Goal: Information Seeking & Learning: Find specific fact

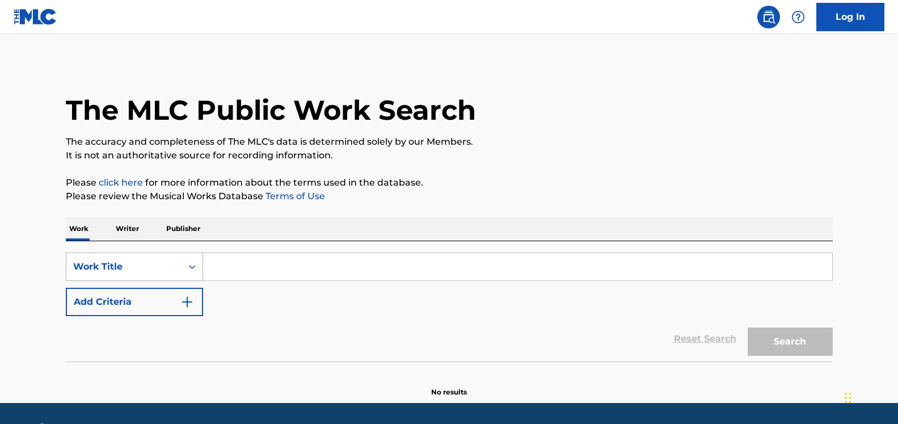
click at [177, 271] on div "Work Title" at bounding box center [134, 266] width 137 height 28
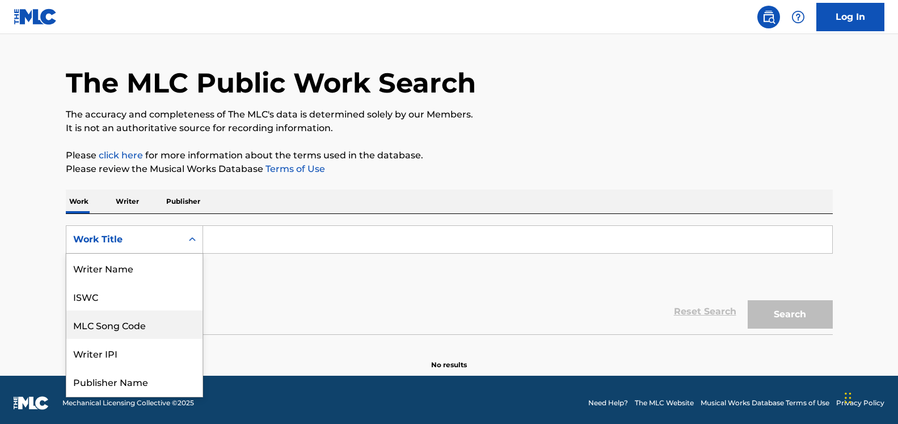
scroll to position [28, 0]
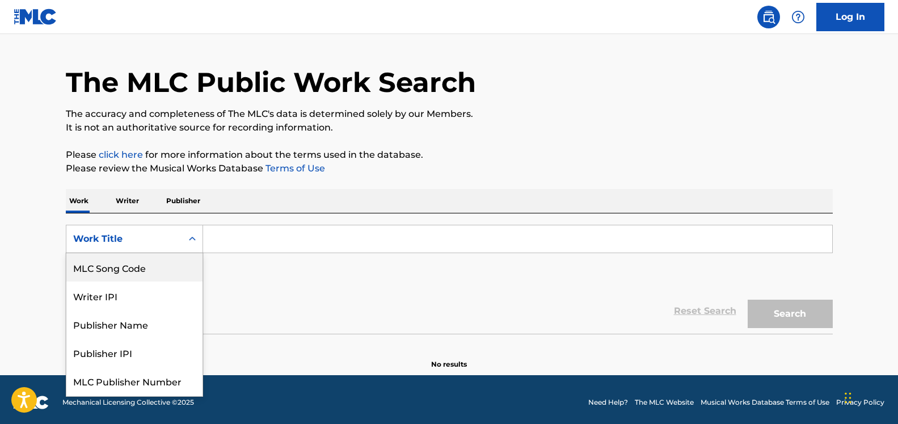
click at [174, 269] on div "MLC Song Code" at bounding box center [134, 267] width 136 height 28
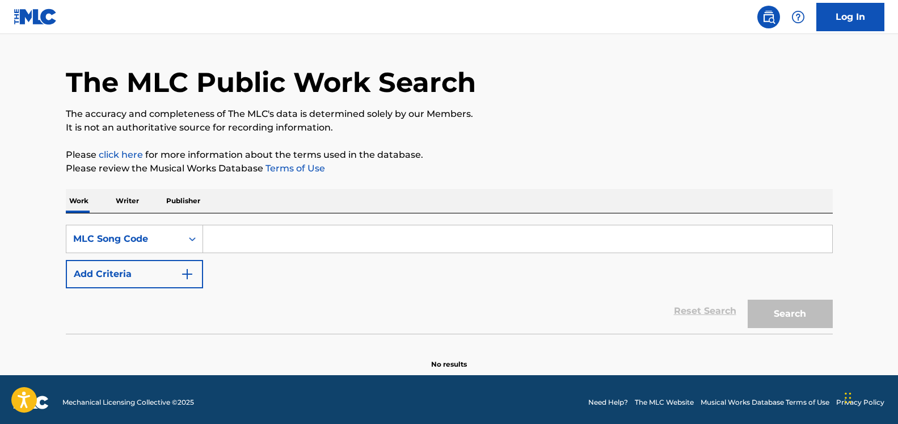
click at [267, 247] on input "Search Form" at bounding box center [517, 238] width 629 height 27
paste input "I22704"
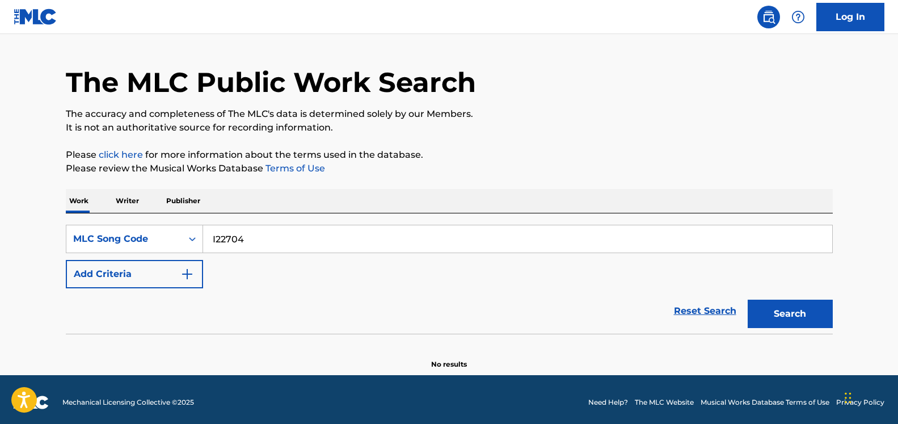
click at [748, 300] on button "Search" at bounding box center [790, 314] width 85 height 28
drag, startPoint x: 232, startPoint y: 238, endPoint x: 35, endPoint y: 246, distance: 197.6
click at [35, 246] on main "The MLC Public Work Search The accuracy and completeness of The MLC's data is d…" at bounding box center [449, 190] width 898 height 369
type input "I22704"
click at [748, 300] on button "Search" at bounding box center [790, 314] width 85 height 28
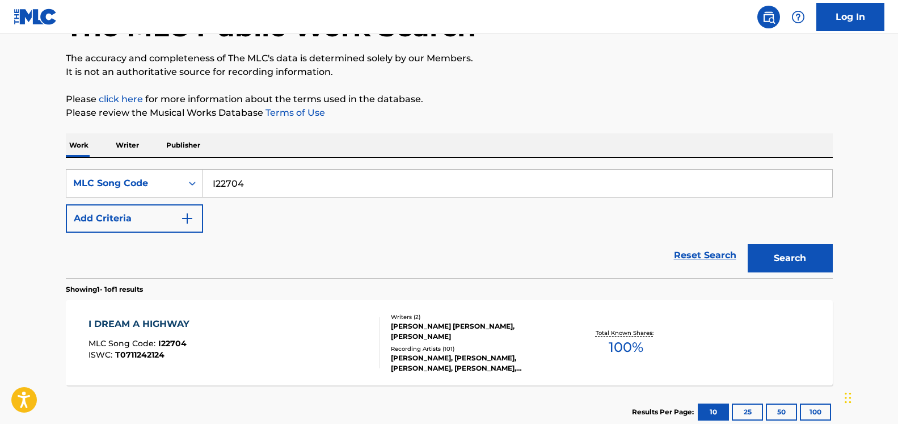
scroll to position [158, 0]
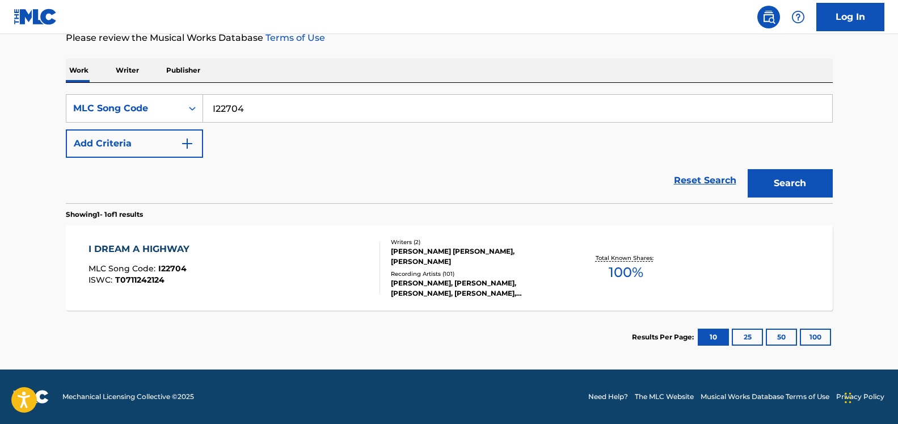
click at [686, 280] on div "Total Known Shares: 100 %" at bounding box center [626, 268] width 128 height 35
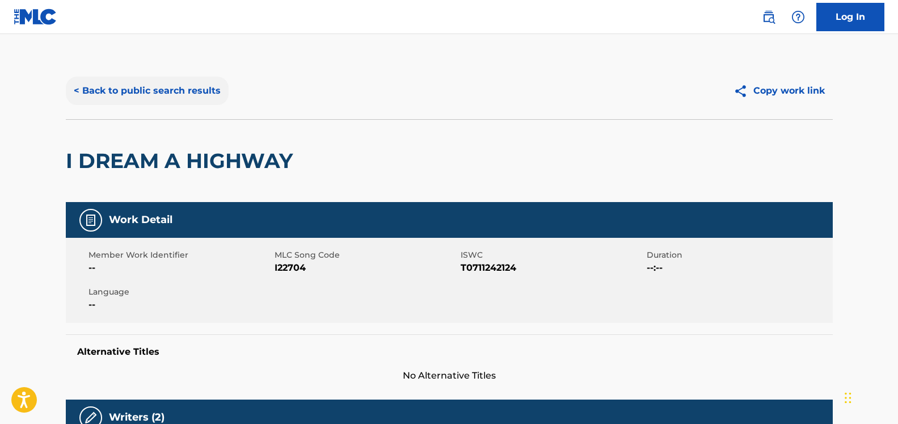
click at [137, 85] on button "< Back to public search results" at bounding box center [147, 91] width 163 height 28
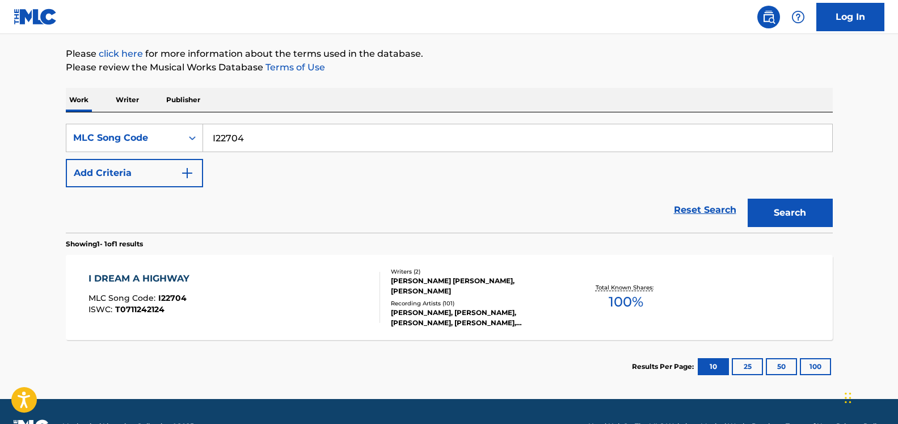
drag, startPoint x: 289, startPoint y: 138, endPoint x: 6, endPoint y: 144, distance: 283.1
click at [11, 143] on main "The MLC Public Work Search The accuracy and completeness of The MLC's data is d…" at bounding box center [449, 152] width 898 height 494
type input "sleepless in [GEOGRAPHIC_DATA]"
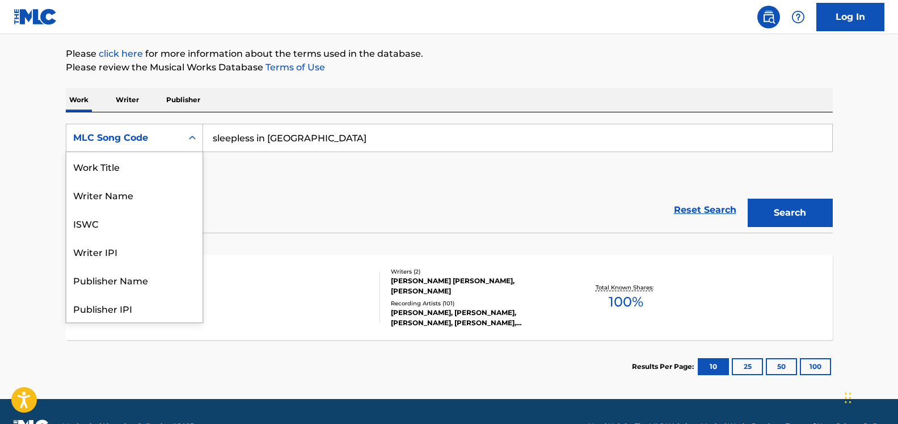
click at [187, 140] on icon "Search Form" at bounding box center [192, 137] width 11 height 11
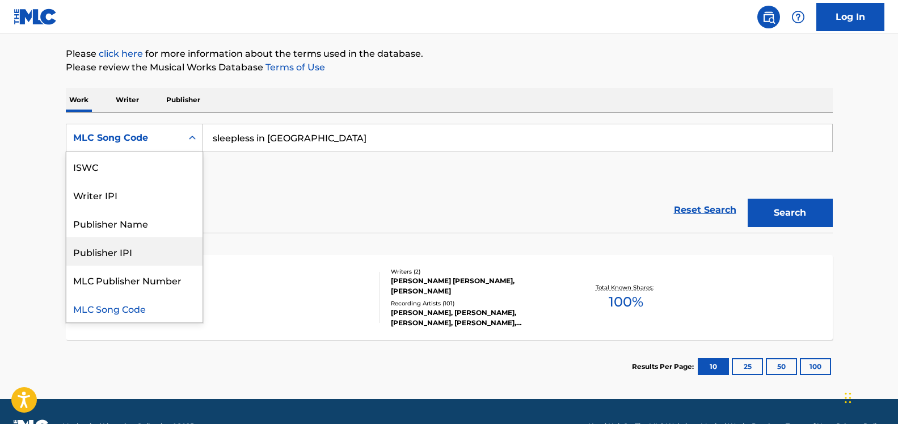
scroll to position [0, 0]
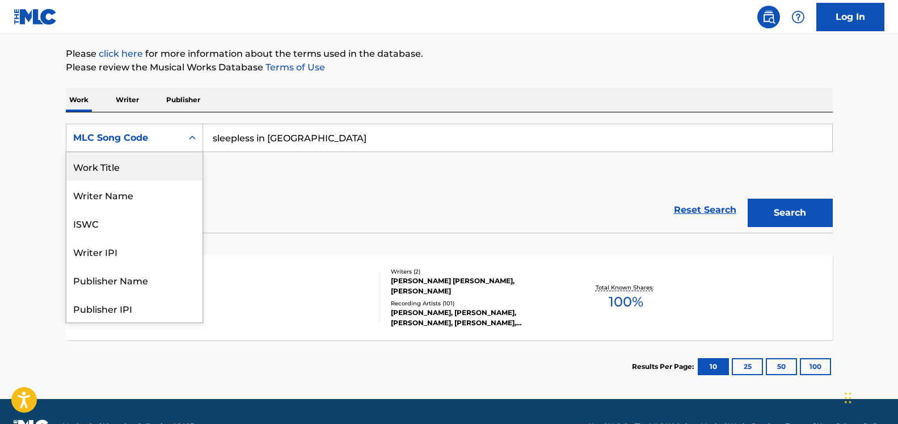
click at [119, 165] on div "Work Title" at bounding box center [134, 166] width 136 height 28
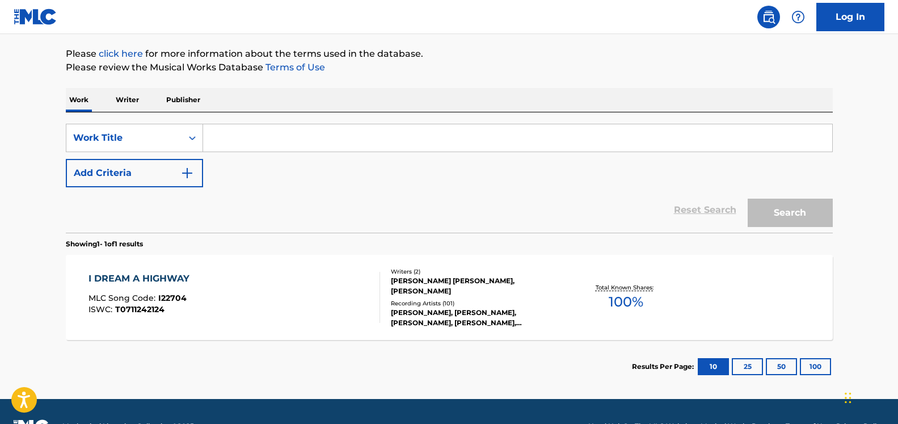
click at [344, 132] on input "Search Form" at bounding box center [517, 137] width 629 height 27
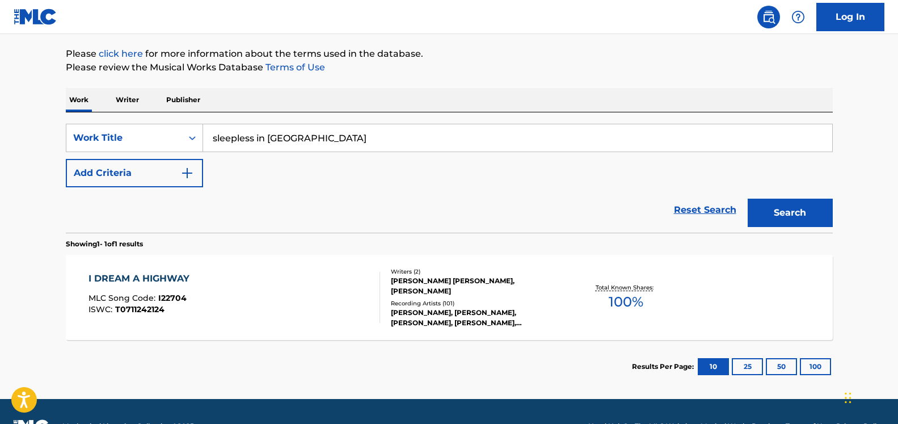
type input "sleepless in [GEOGRAPHIC_DATA]"
click at [748, 199] on button "Search" at bounding box center [790, 213] width 85 height 28
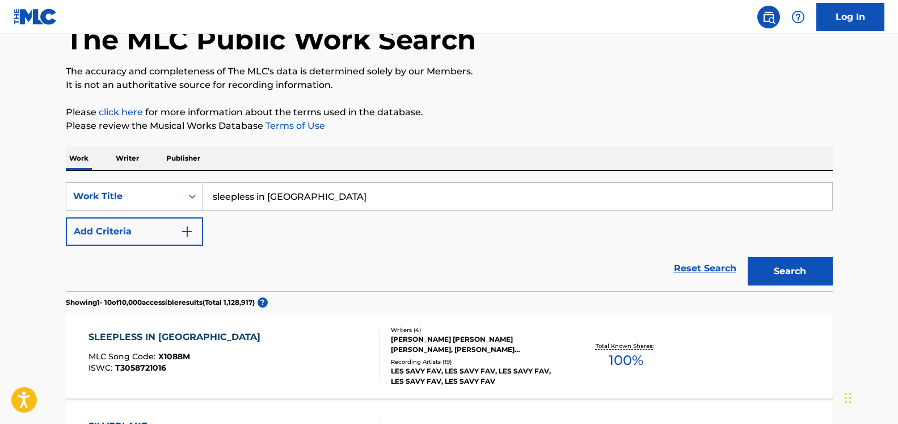
scroll to position [129, 0]
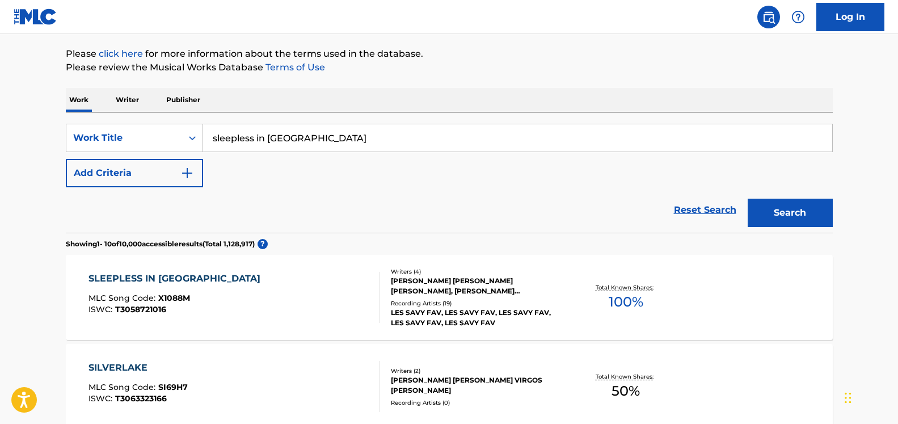
click at [283, 301] on div "SLEEPLESS IN SILVERLAKE MLC Song Code : X1088M ISWC : T3058721016" at bounding box center [234, 297] width 292 height 51
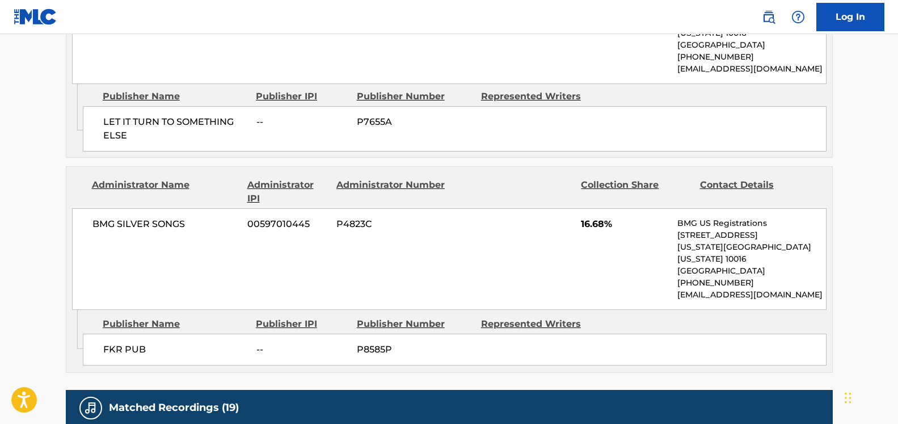
scroll to position [1475, 0]
